Goal: Information Seeking & Learning: Learn about a topic

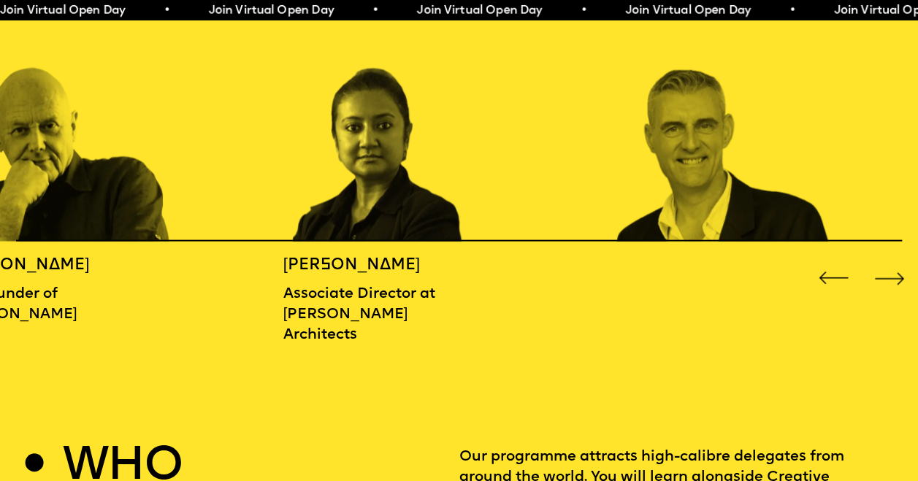
scroll to position [1534, 0]
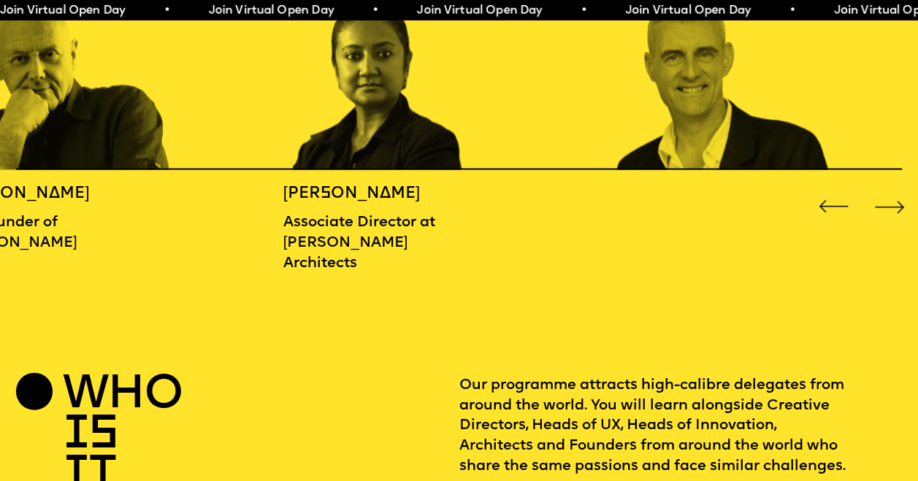
click at [892, 207] on div "Next slide" at bounding box center [889, 206] width 37 height 37
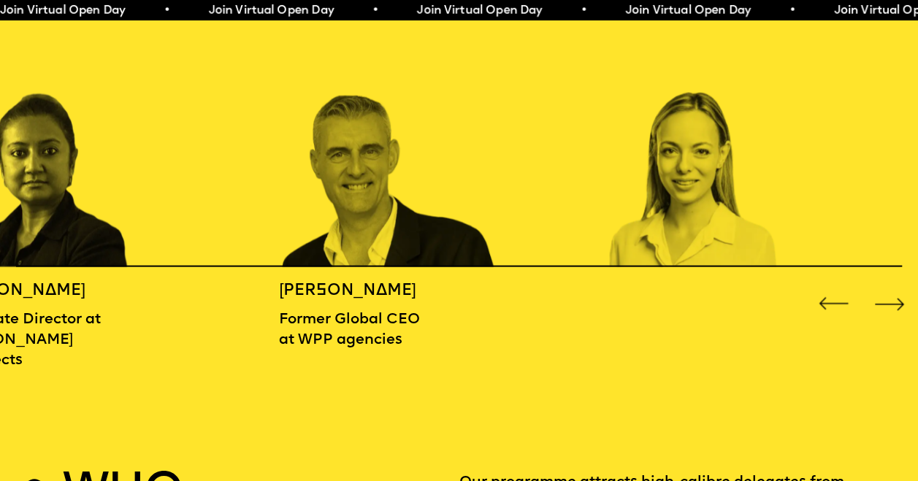
scroll to position [1461, 0]
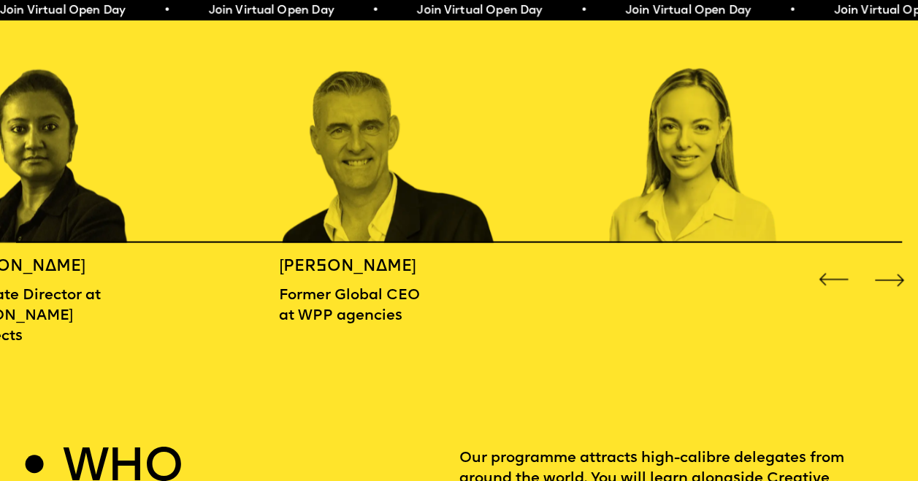
click at [891, 278] on div "Next slide" at bounding box center [889, 280] width 37 height 37
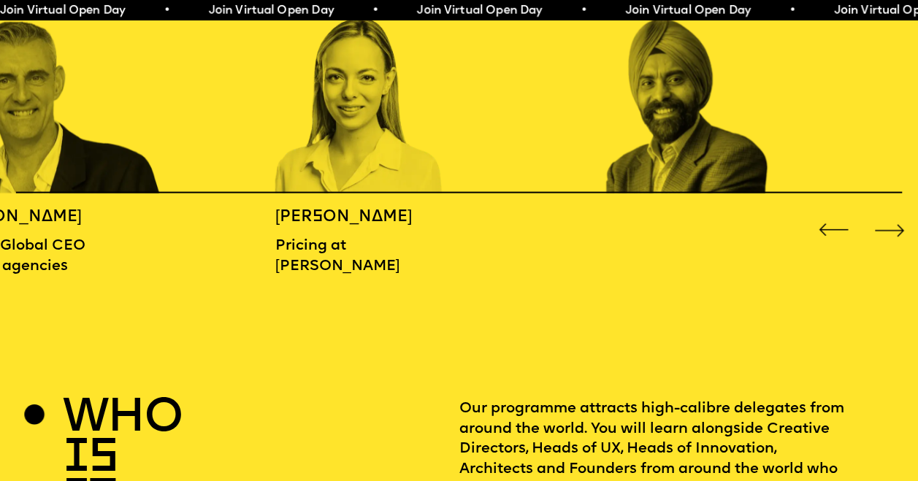
scroll to position [1534, 0]
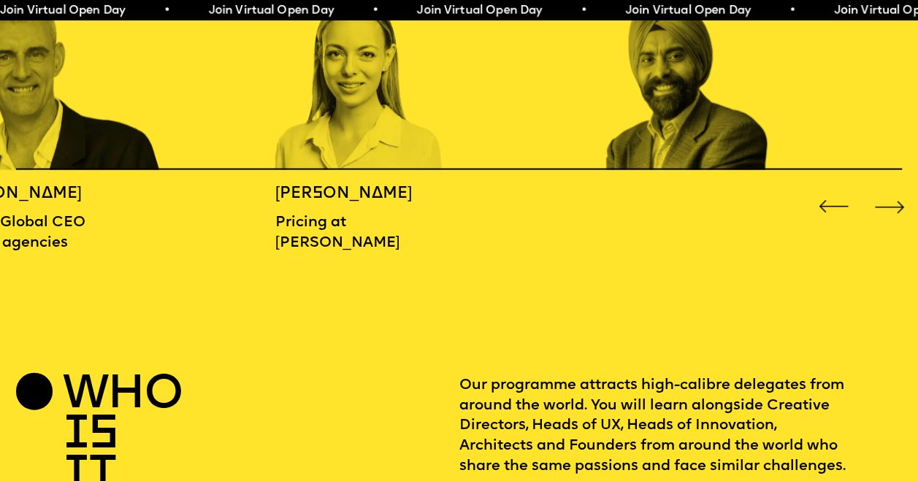
click at [899, 200] on div "Next slide" at bounding box center [889, 206] width 37 height 37
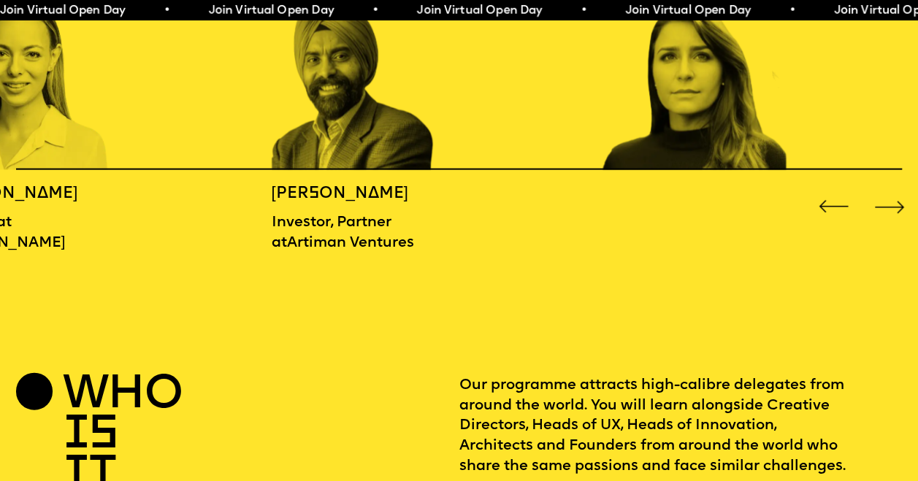
click at [899, 200] on div "Next slide" at bounding box center [889, 206] width 37 height 37
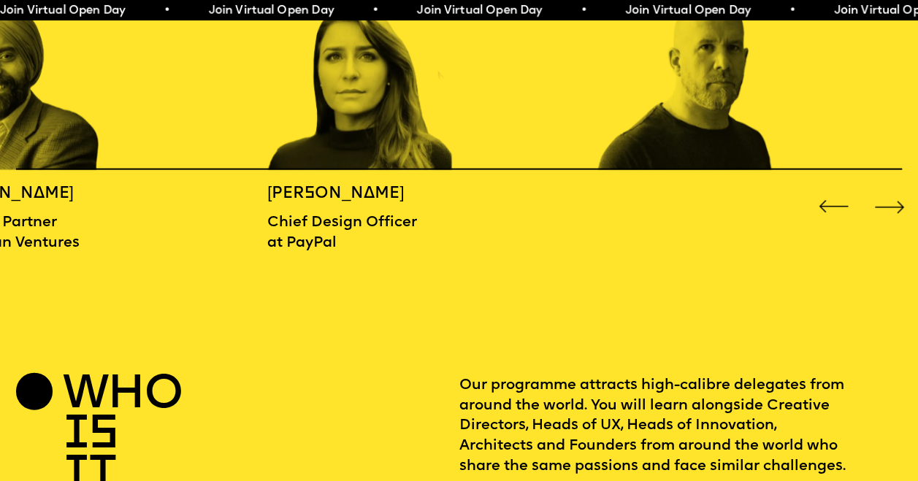
click at [899, 200] on div "Next slide" at bounding box center [889, 206] width 37 height 37
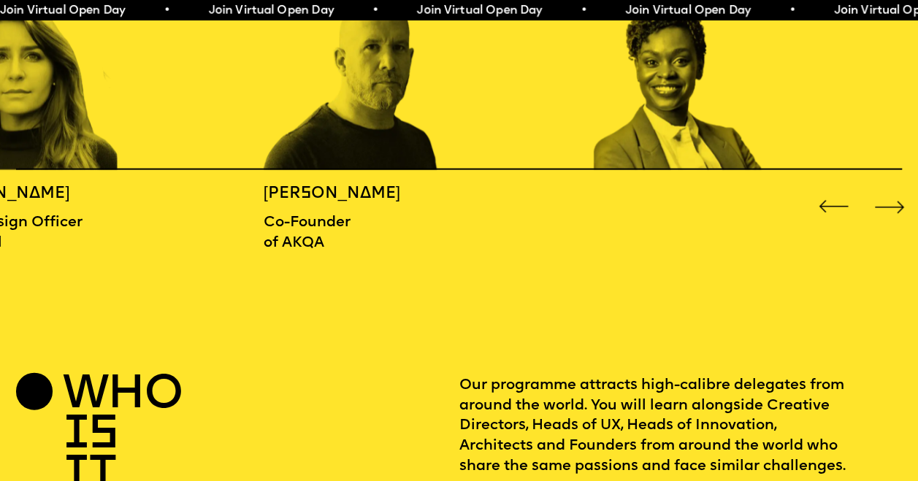
click at [899, 200] on div "Next slide" at bounding box center [889, 206] width 37 height 37
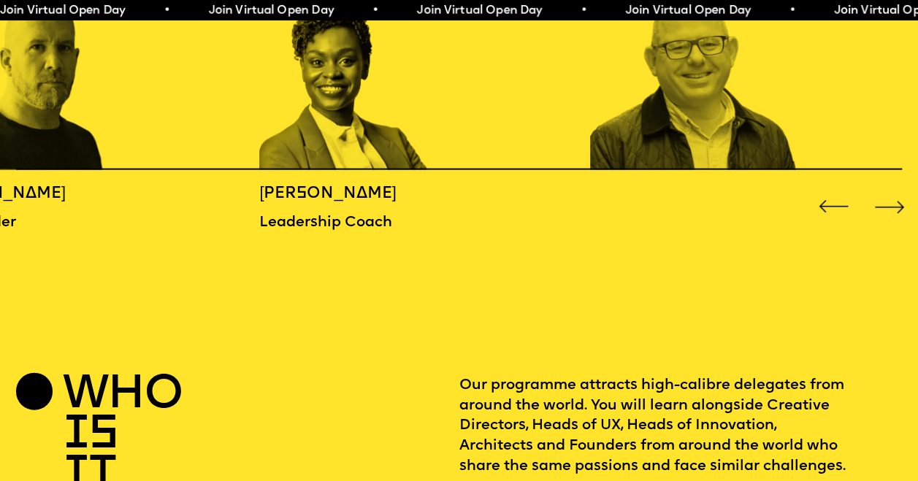
click at [899, 200] on div "Next slide" at bounding box center [889, 206] width 37 height 37
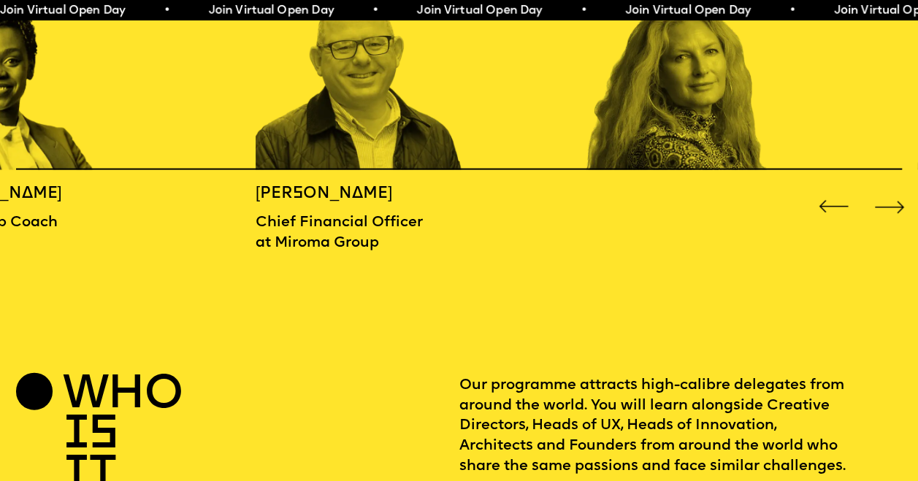
click at [899, 200] on div "Next slide" at bounding box center [889, 206] width 37 height 37
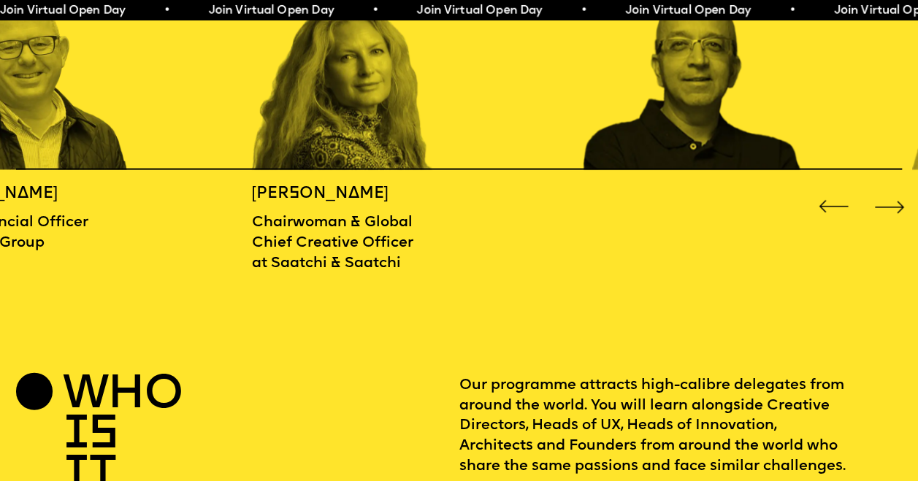
click at [899, 200] on div "Next slide" at bounding box center [889, 206] width 37 height 37
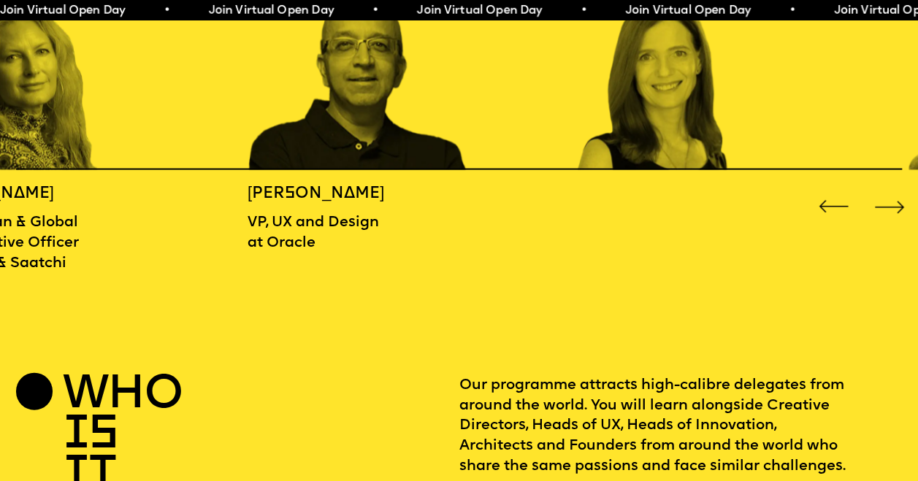
click at [899, 200] on div "Next slide" at bounding box center [889, 206] width 37 height 37
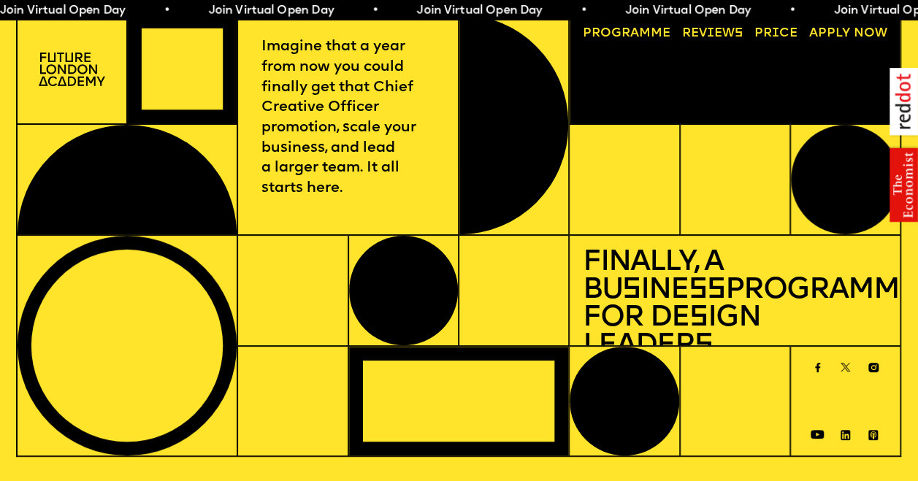
scroll to position [0, 0]
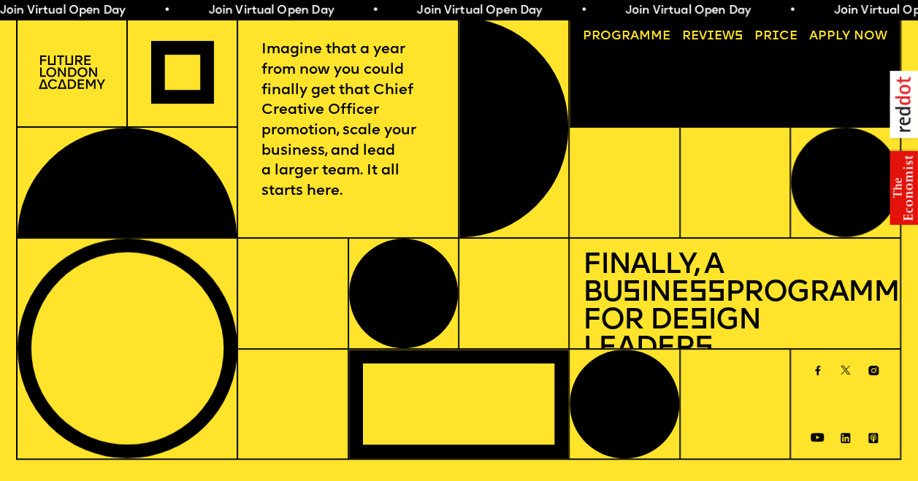
drag, startPoint x: 106, startPoint y: 82, endPoint x: 5, endPoint y: 60, distance: 103.2
click at [5, 60] on div "Imagine that a year from now you could finally get that Chief Creative Officer …" at bounding box center [459, 238] width 918 height 445
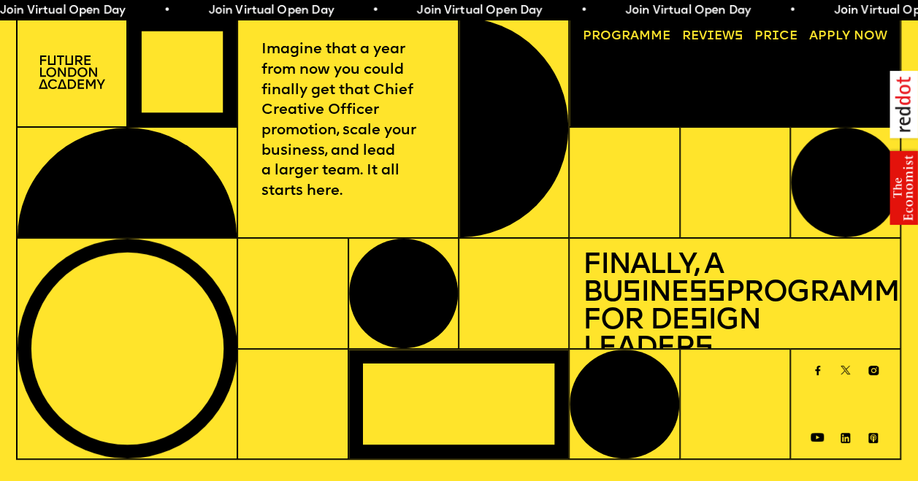
drag, startPoint x: 5, startPoint y: 60, endPoint x: 70, endPoint y: 77, distance: 67.2
drag, startPoint x: 70, startPoint y: 77, endPoint x: 47, endPoint y: 116, distance: 45.5
click at [47, 116] on div at bounding box center [72, 72] width 110 height 111
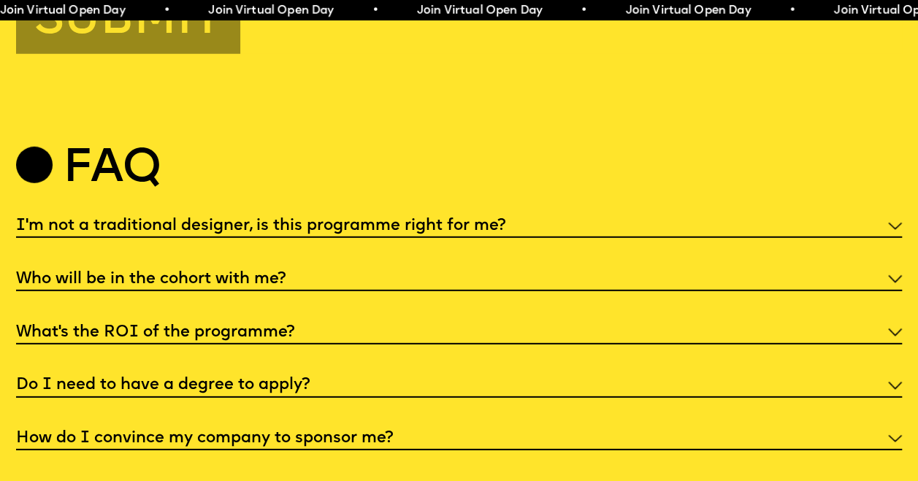
scroll to position [4749, 0]
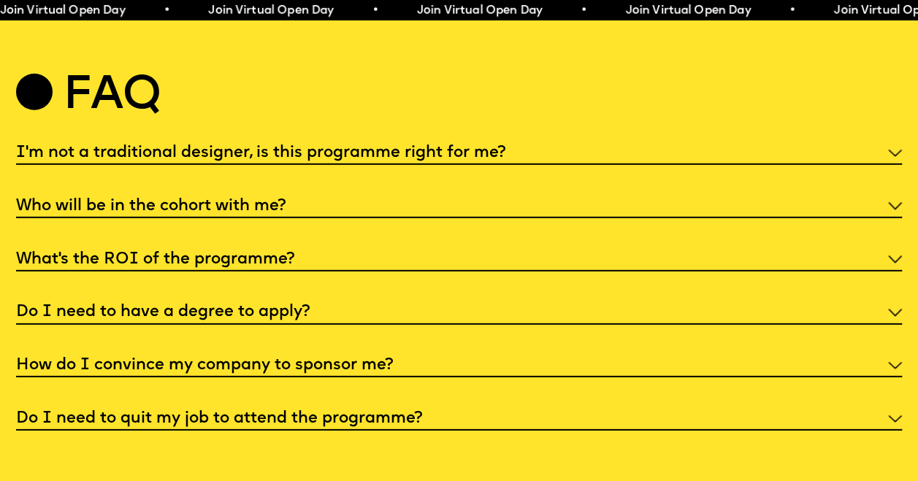
click at [894, 210] on img at bounding box center [895, 206] width 14 height 8
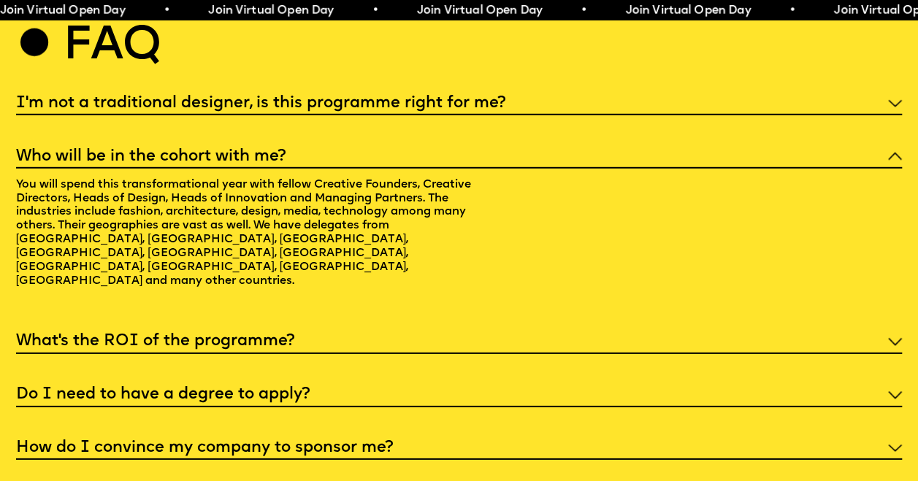
scroll to position [4822, 0]
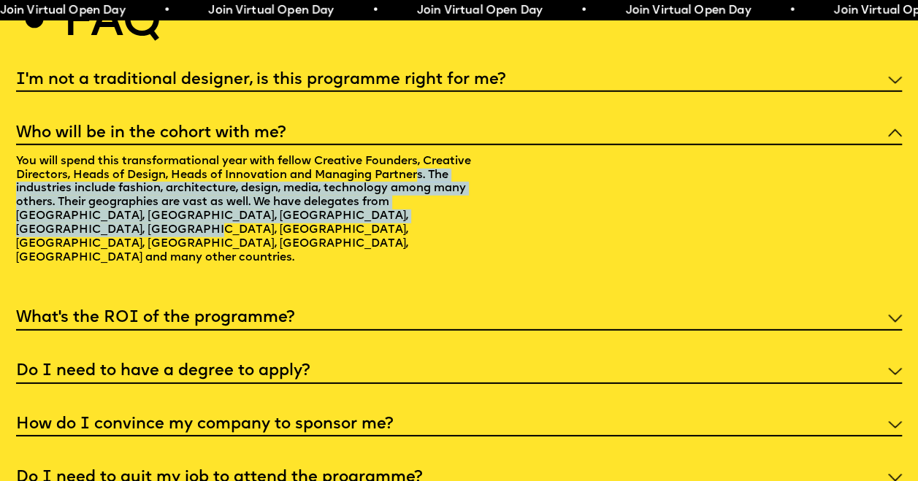
drag, startPoint x: 61, startPoint y: 256, endPoint x: 52, endPoint y: 302, distance: 47.6
click at [52, 278] on p "You will spend this transformational year with fellow Creative Founders, Creati…" at bounding box center [248, 211] width 465 height 132
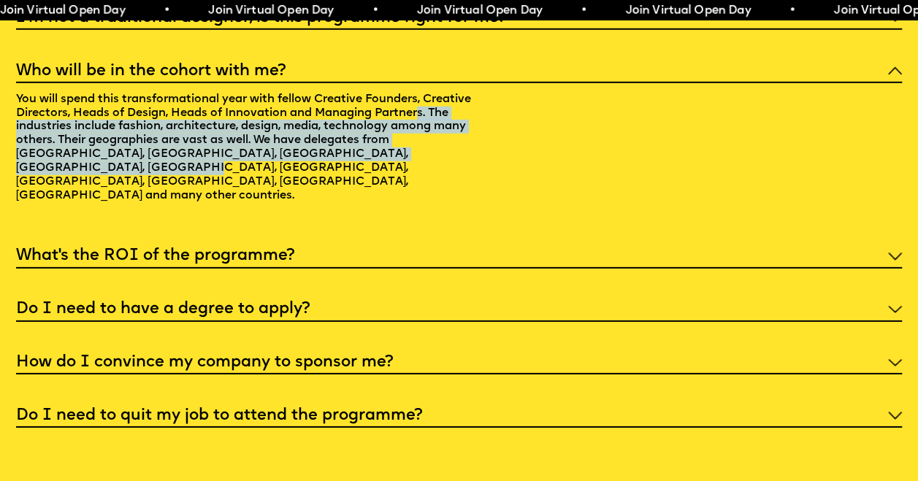
scroll to position [4968, 0]
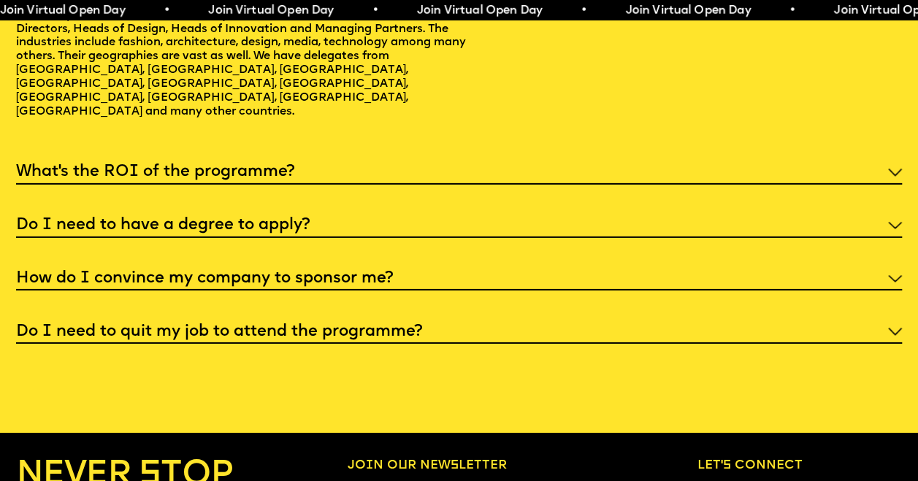
click at [886, 185] on div "What’s the ROI of the programme?" at bounding box center [459, 172] width 886 height 26
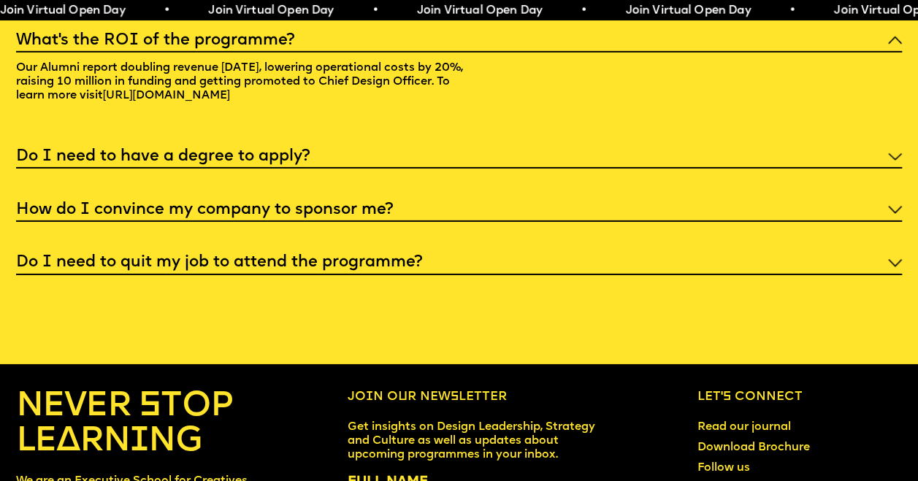
click at [858, 169] on div "Do I need to have a degree to apply?" at bounding box center [459, 156] width 886 height 26
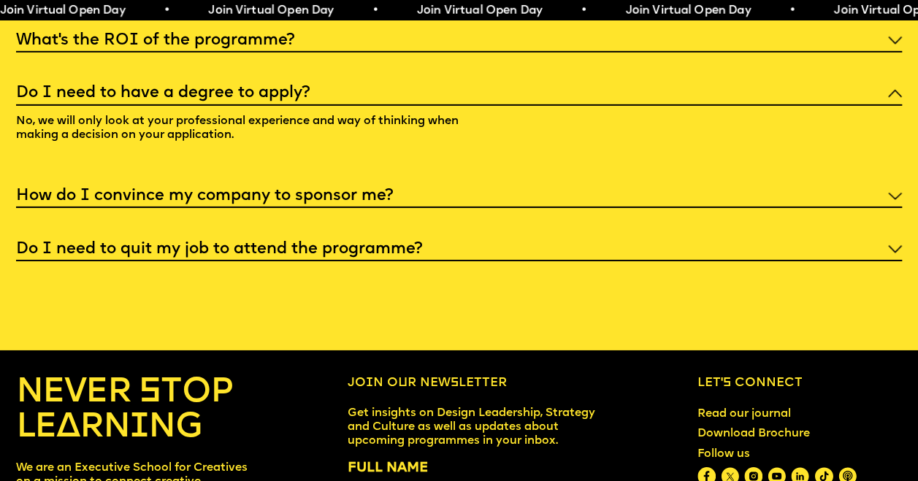
click at [279, 204] on h5 "How do I convince my company to sponsor me?" at bounding box center [204, 196] width 377 height 15
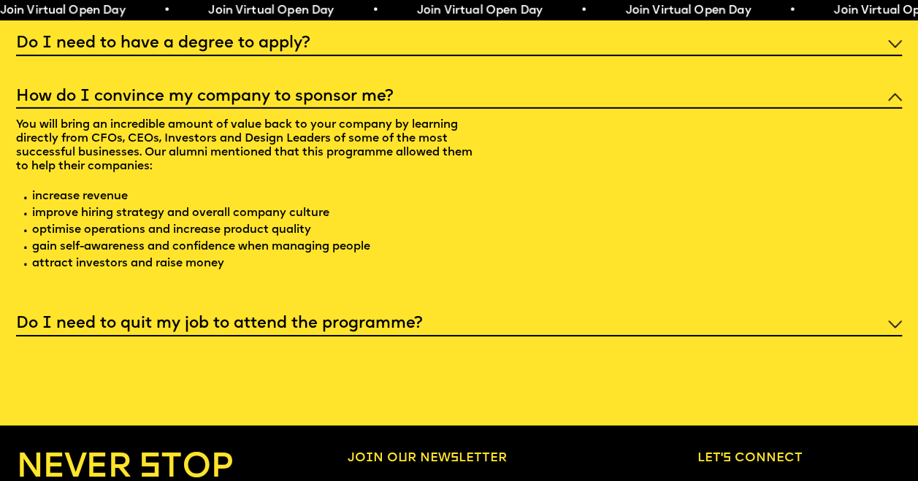
scroll to position [5041, 0]
